Goal: Communication & Community: Answer question/provide support

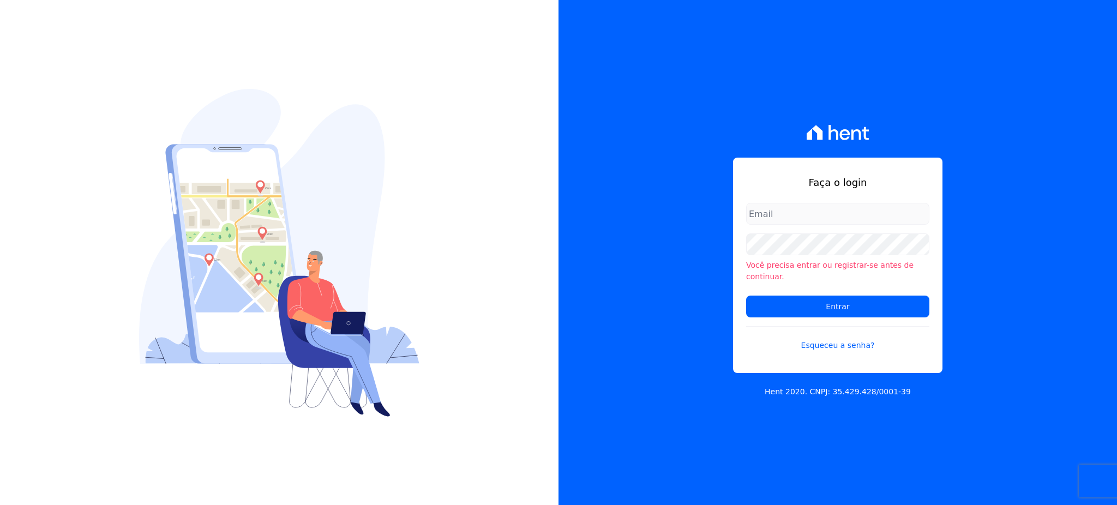
click at [814, 222] on input "email" at bounding box center [837, 214] width 183 height 22
type input "[EMAIL_ADDRESS][DOMAIN_NAME]"
click at [746, 296] on input "Entrar" at bounding box center [837, 307] width 183 height 22
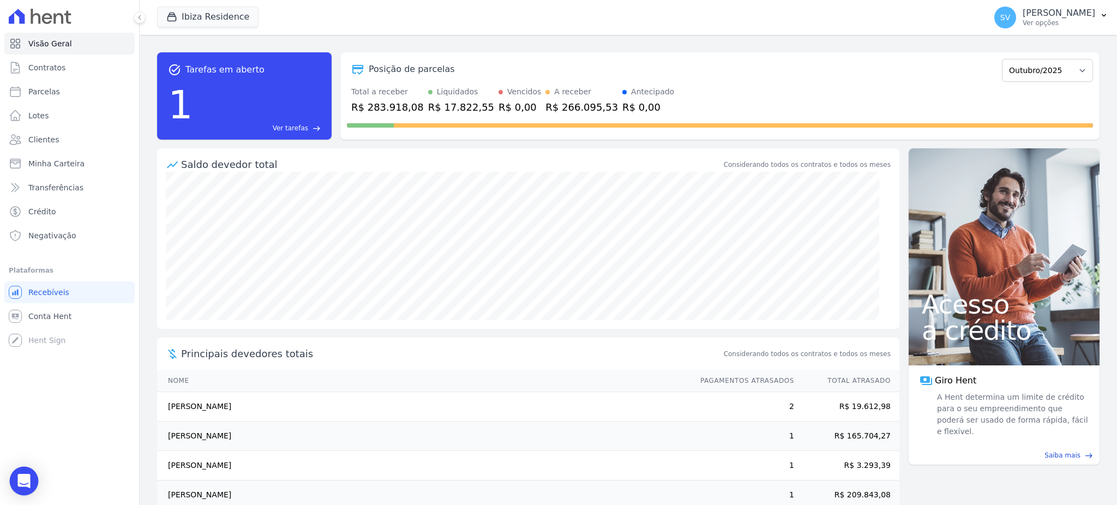
click at [25, 476] on icon "Open Intercom Messenger" at bounding box center [23, 481] width 13 height 14
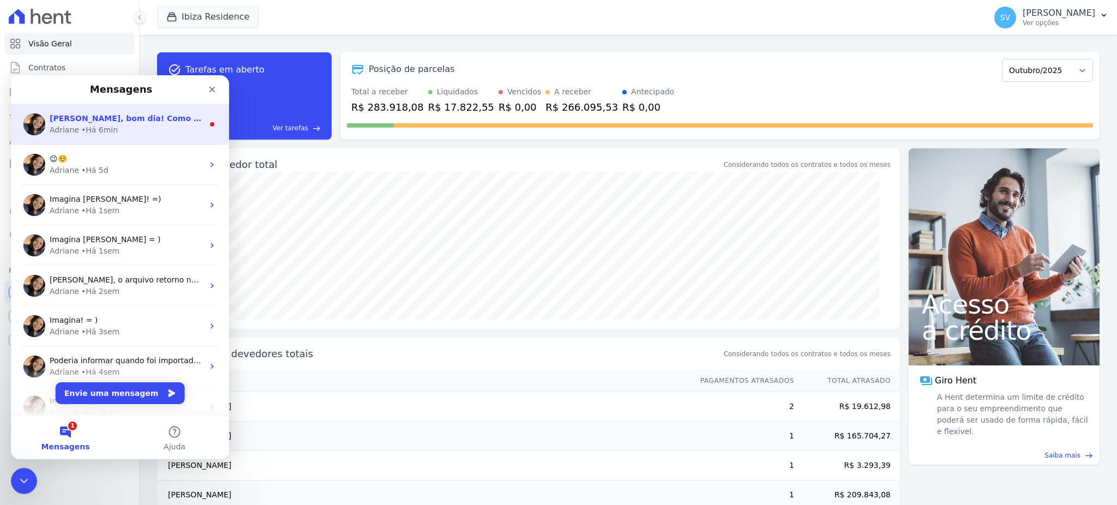
click at [92, 124] on div "• Há 6min" at bounding box center [99, 129] width 37 height 11
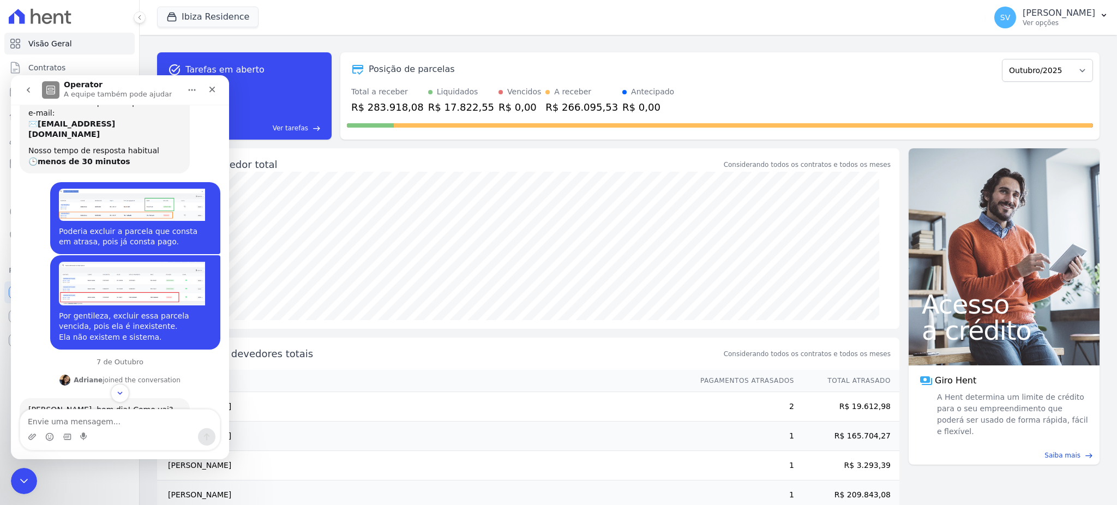
scroll to position [115, 0]
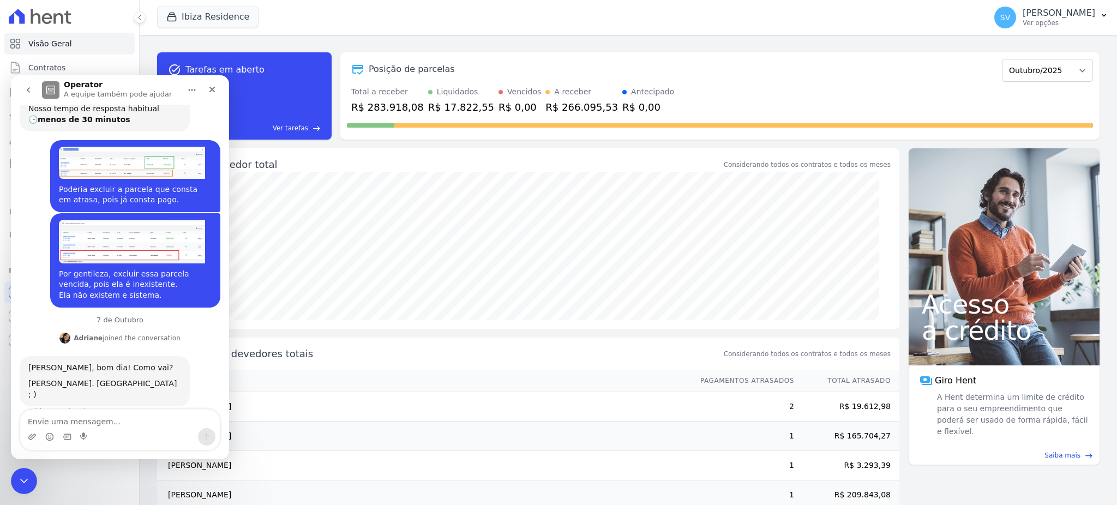
click at [103, 414] on textarea "Envie uma mensagem..." at bounding box center [120, 419] width 200 height 19
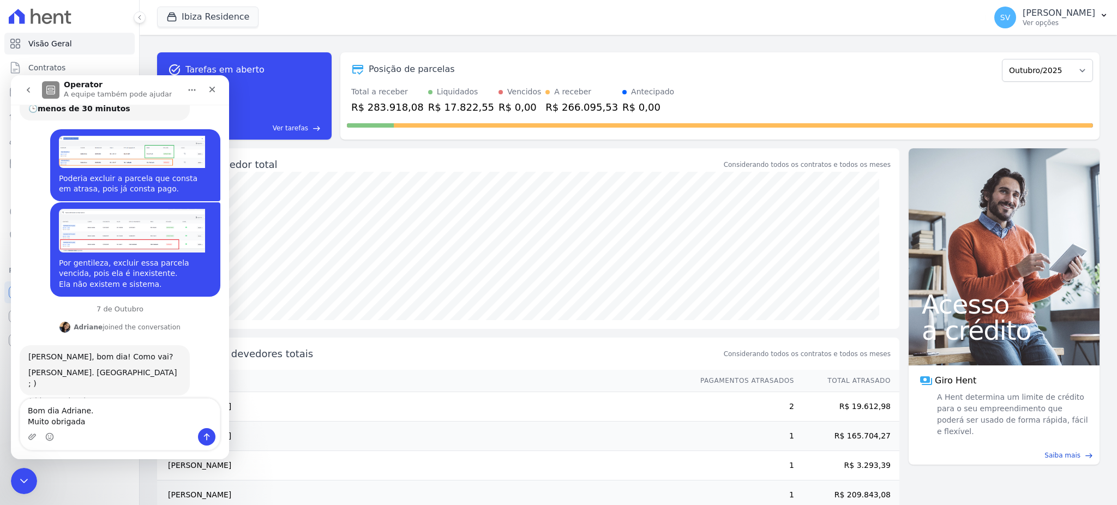
type textarea "Bom dia Adriane. Muito obrigada."
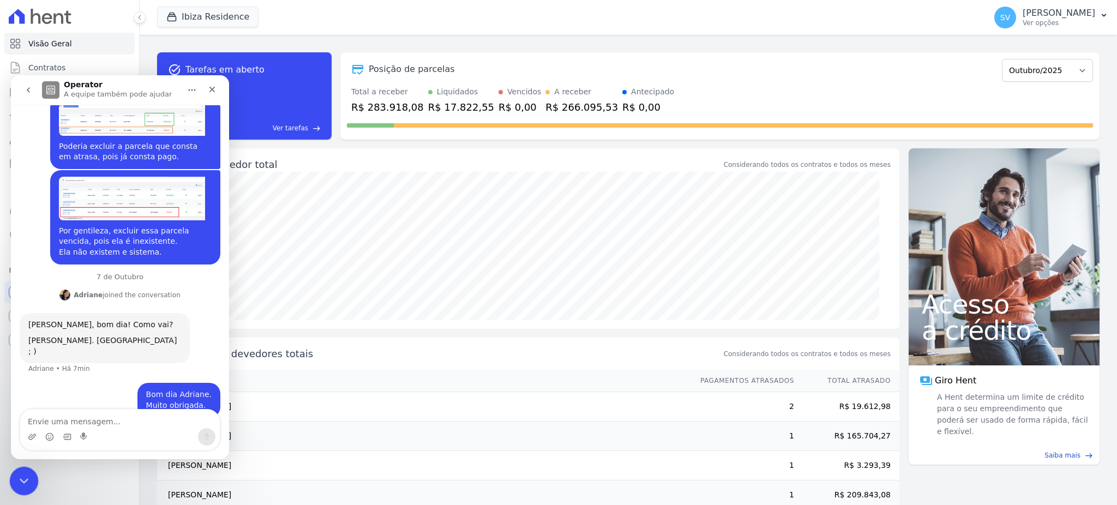
drag, startPoint x: 128, startPoint y: 909, endPoint x: 20, endPoint y: 474, distance: 448.5
click at [20, 474] on icon "Encerramento do Messenger da Intercom" at bounding box center [22, 479] width 13 height 13
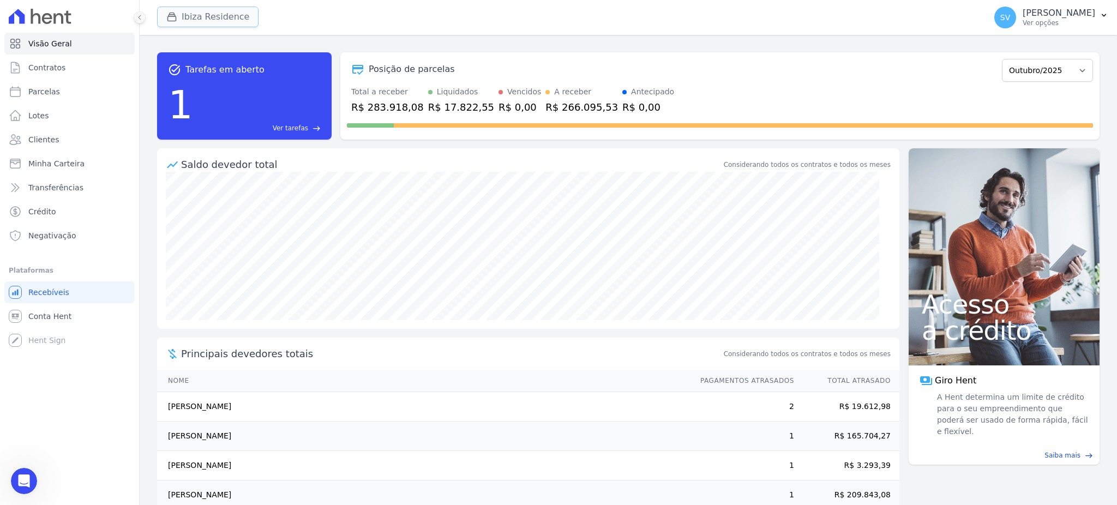
click at [166, 20] on icon "button" at bounding box center [171, 16] width 11 height 11
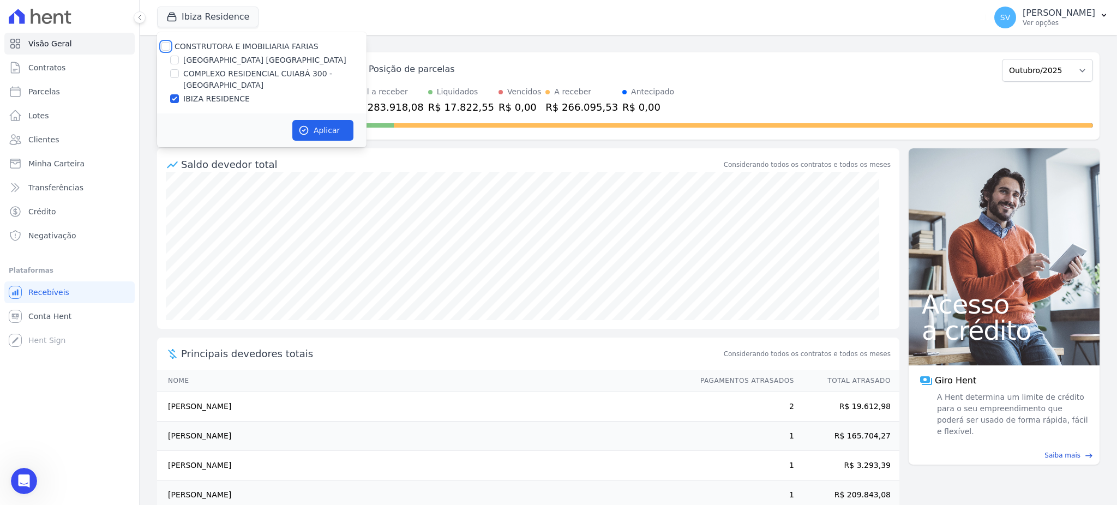
click at [169, 47] on input "CONSTRUTORA E IMOBILIARIA FARIAS" at bounding box center [165, 46] width 9 height 9
checkbox input "true"
click at [337, 124] on button "Aplicar" at bounding box center [322, 130] width 61 height 21
